Goal: Transaction & Acquisition: Download file/media

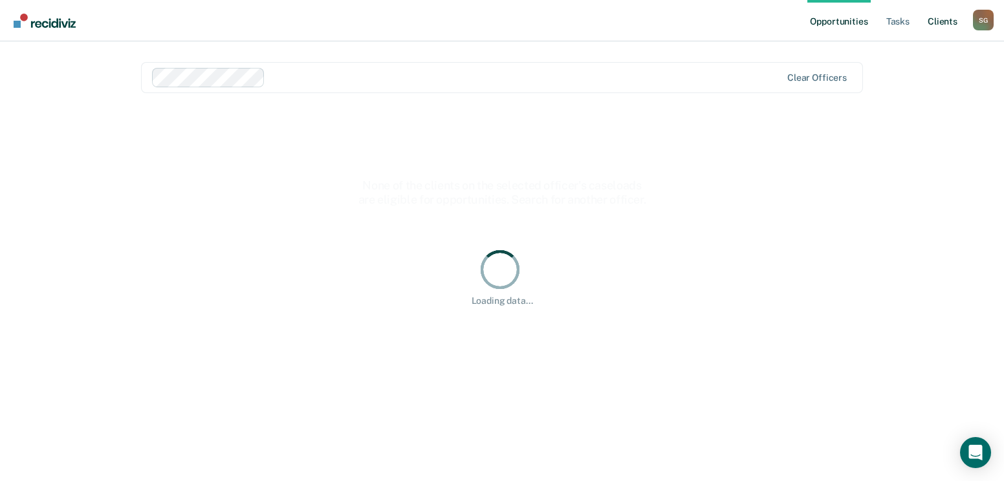
click at [938, 25] on link "Client s" at bounding box center [942, 20] width 35 height 41
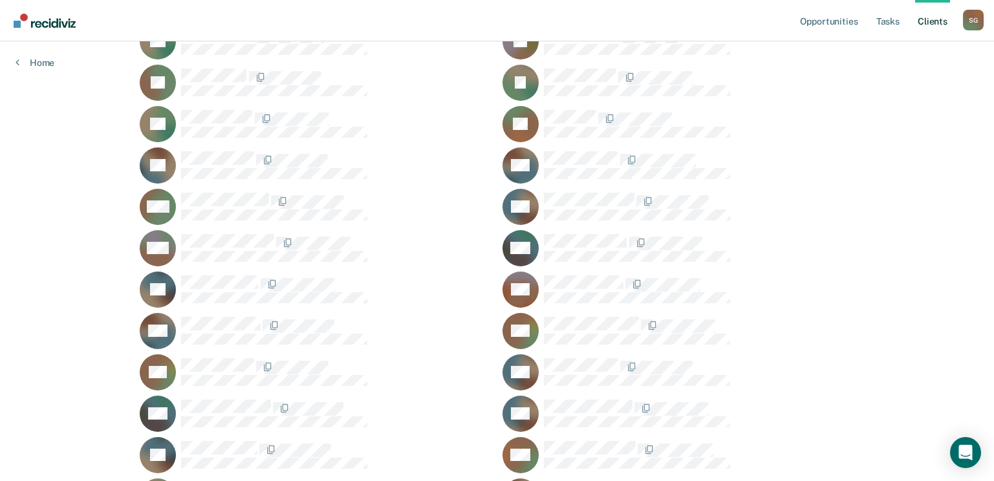
scroll to position [2005, 0]
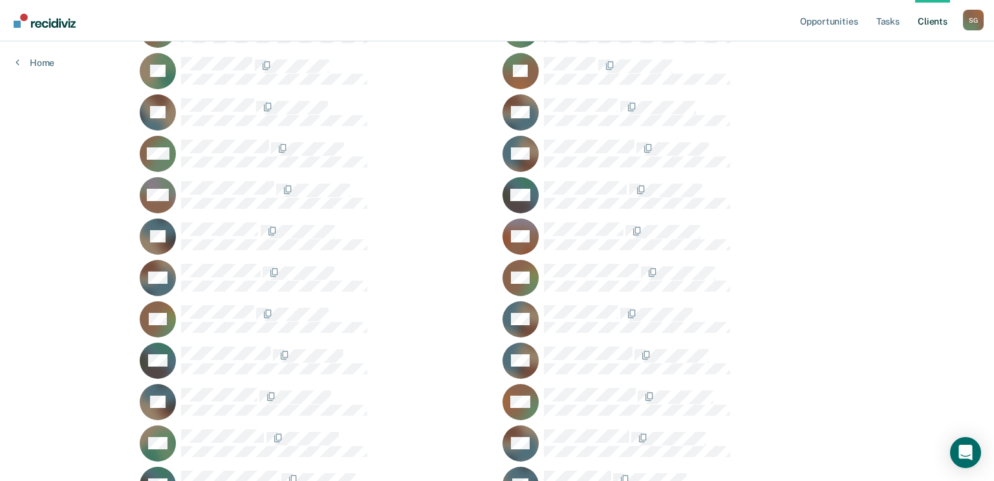
click at [197, 138] on div "WM" at bounding box center [316, 154] width 352 height 36
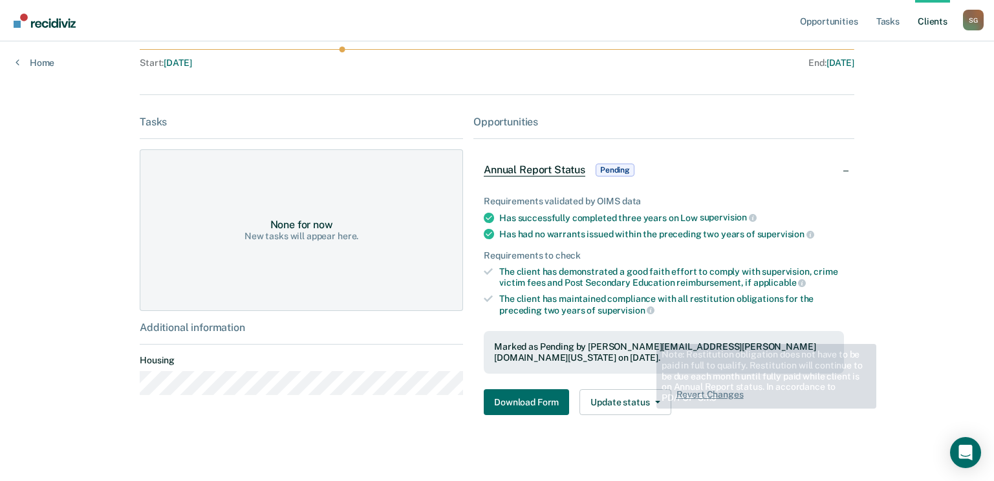
scroll to position [137, 0]
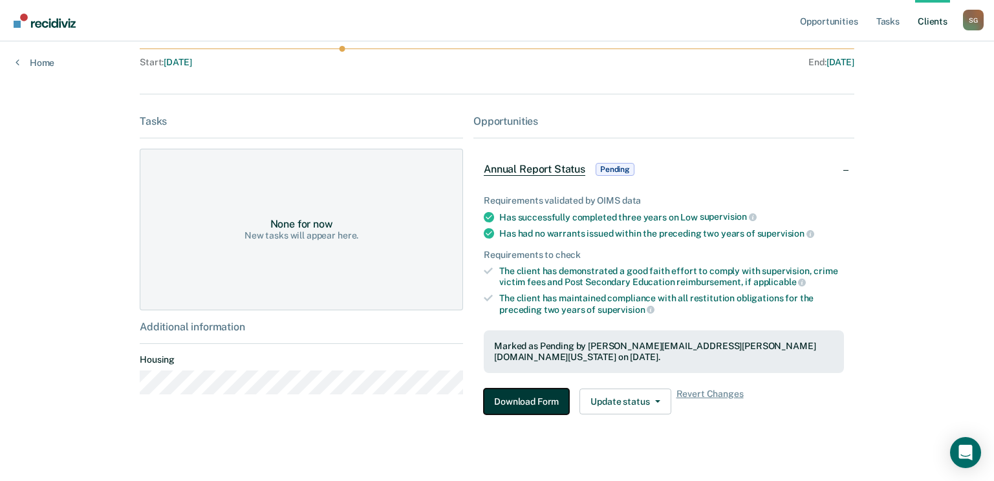
click at [517, 389] on button "Download Form" at bounding box center [526, 402] width 85 height 26
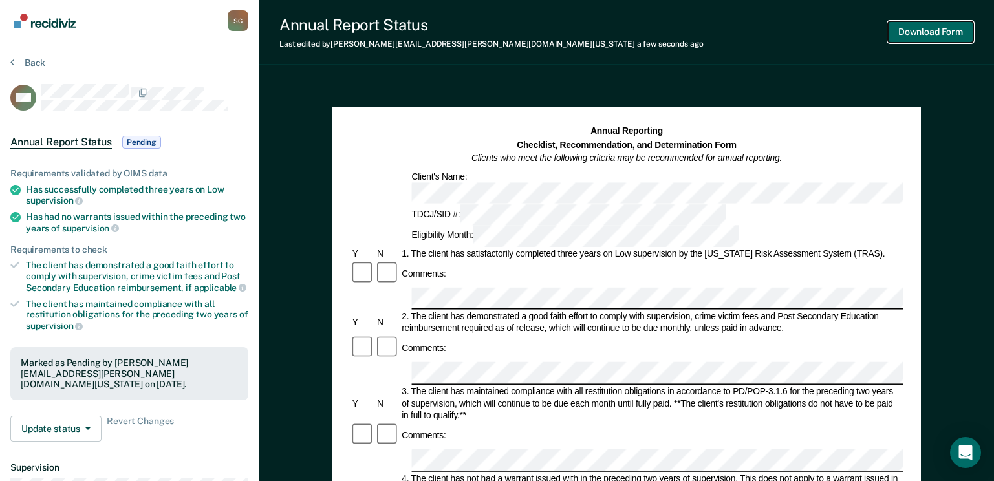
click at [900, 35] on button "Download Form" at bounding box center [930, 31] width 85 height 21
